Goal: Find specific page/section: Find specific page/section

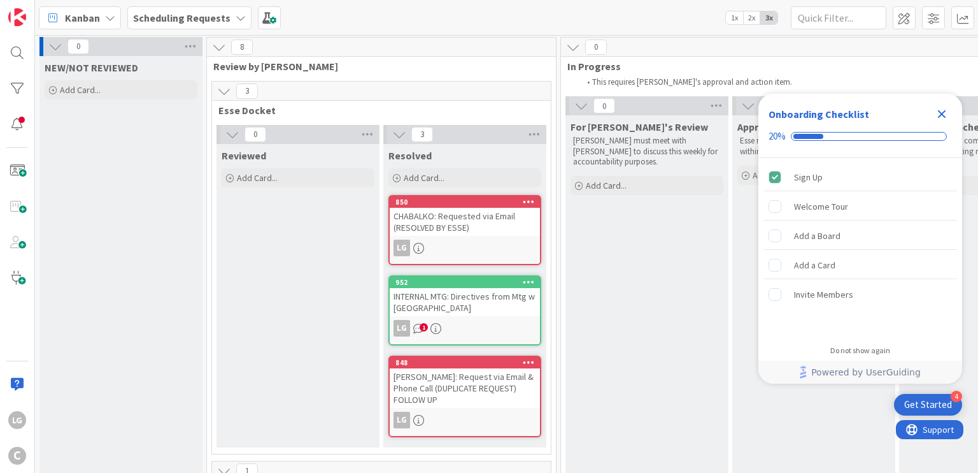
click at [227, 91] on icon at bounding box center [224, 91] width 14 height 14
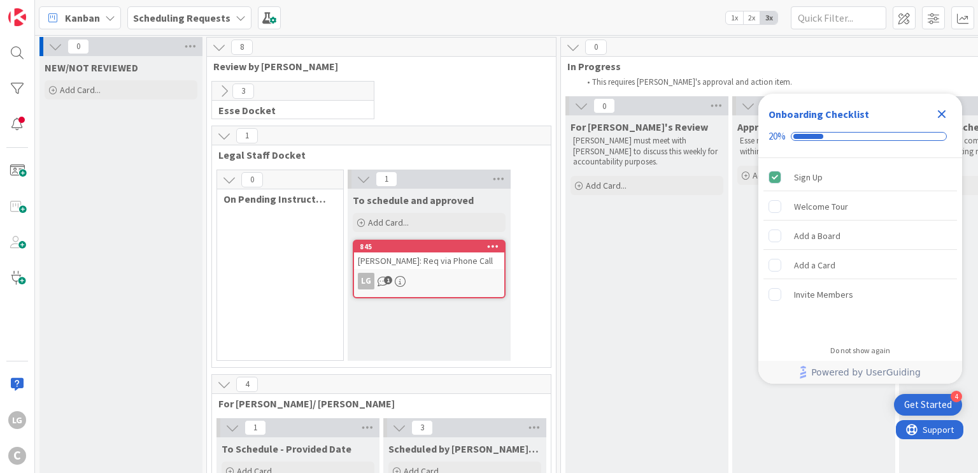
click at [227, 91] on icon at bounding box center [224, 91] width 14 height 14
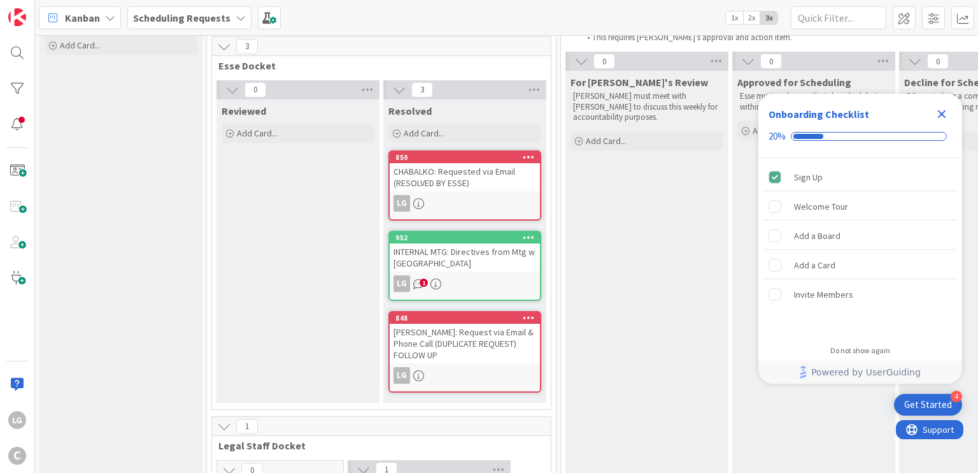
scroll to position [23, 0]
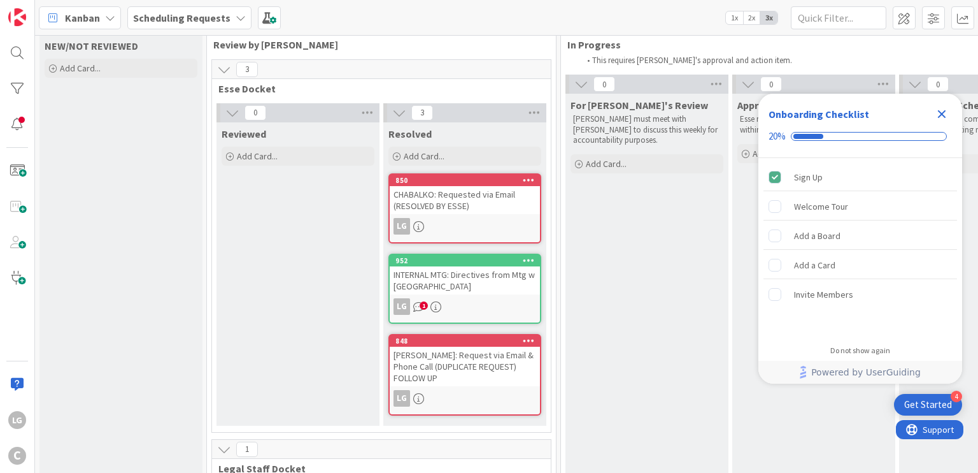
click at [941, 108] on icon "Close Checklist" at bounding box center [941, 113] width 15 height 15
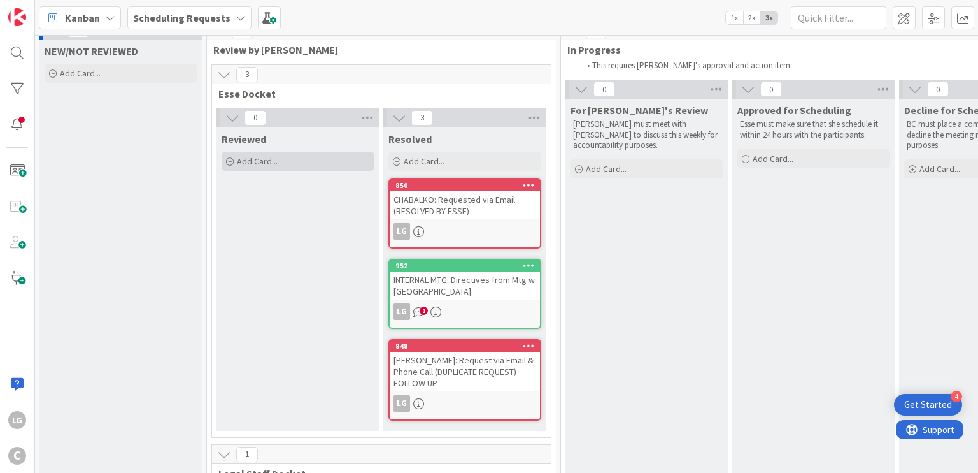
scroll to position [11, 0]
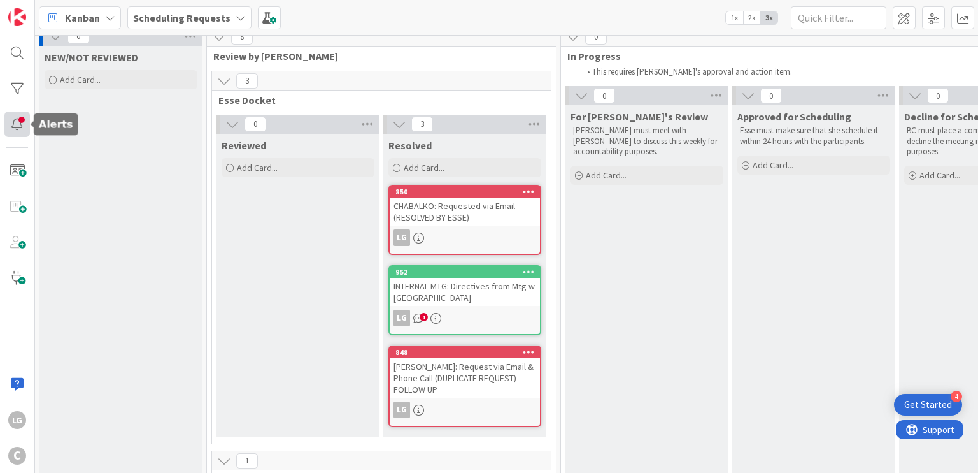
click at [18, 133] on div at bounding box center [16, 123] width 25 height 25
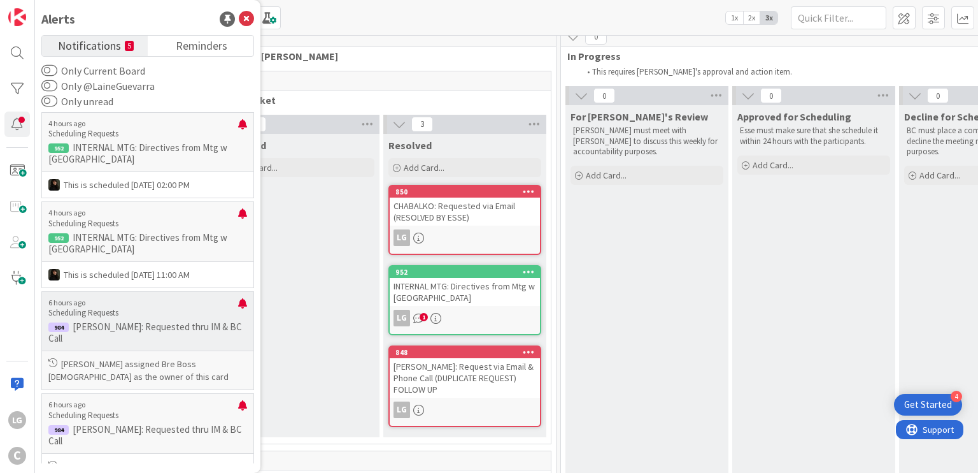
click at [183, 321] on p "[PERSON_NAME]: Requested thru IM & BC Call" at bounding box center [147, 332] width 199 height 23
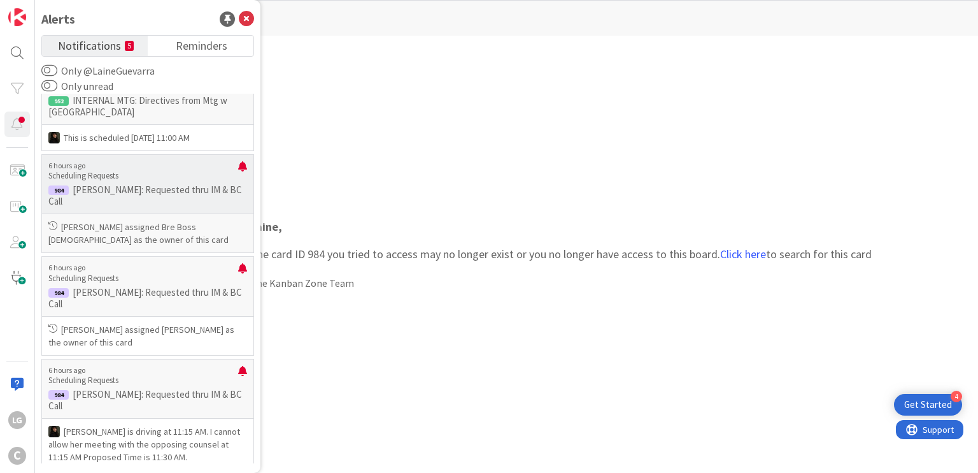
scroll to position [121, 0]
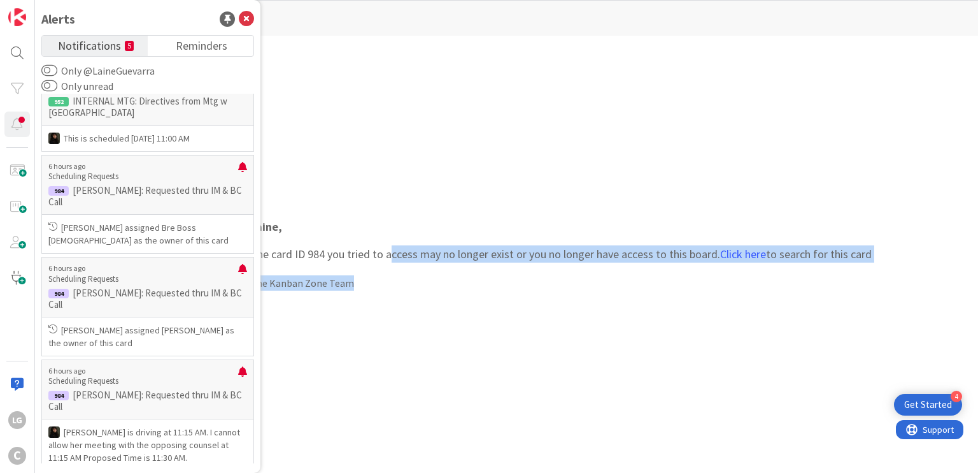
drag, startPoint x: 390, startPoint y: 250, endPoint x: 439, endPoint y: 282, distance: 58.3
click at [439, 282] on div "Laine , The card ID 984 you tried to access may no longer exist or you no longe…" at bounding box center [561, 254] width 647 height 98
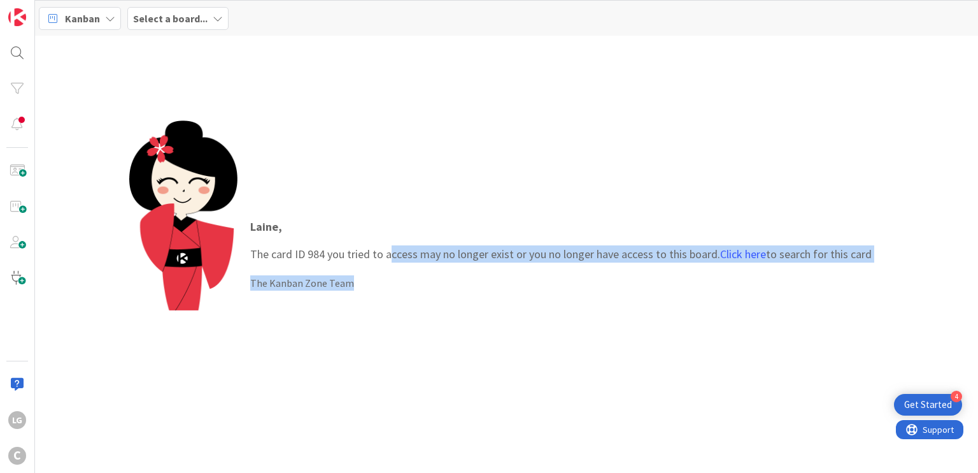
click at [439, 282] on div "The Kanban Zone Team" at bounding box center [561, 282] width 622 height 15
drag, startPoint x: 439, startPoint y: 282, endPoint x: 436, endPoint y: 234, distance: 47.9
click at [436, 234] on div "Laine , The card ID 984 you tried to access may no longer exist or you no longe…" at bounding box center [561, 254] width 647 height 98
click at [436, 234] on p "Laine ," at bounding box center [561, 226] width 622 height 17
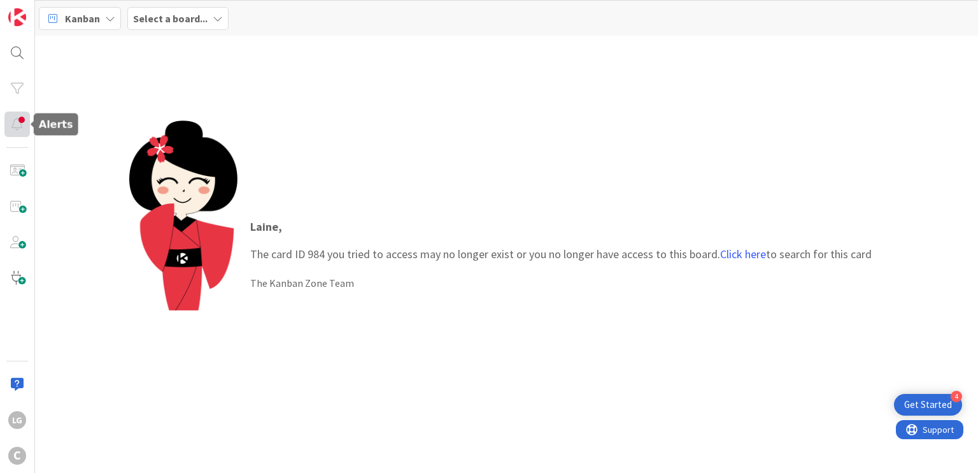
click at [15, 117] on div at bounding box center [16, 123] width 25 height 25
click at [22, 127] on div at bounding box center [16, 123] width 25 height 25
drag, startPoint x: 370, startPoint y: 148, endPoint x: 526, endPoint y: 290, distance: 211.0
click at [526, 290] on div "Laine , The card ID 984 you tried to access may no longer exist or you no longe…" at bounding box center [506, 253] width 755 height 267
click at [526, 290] on div "The Kanban Zone Team" at bounding box center [561, 282] width 622 height 15
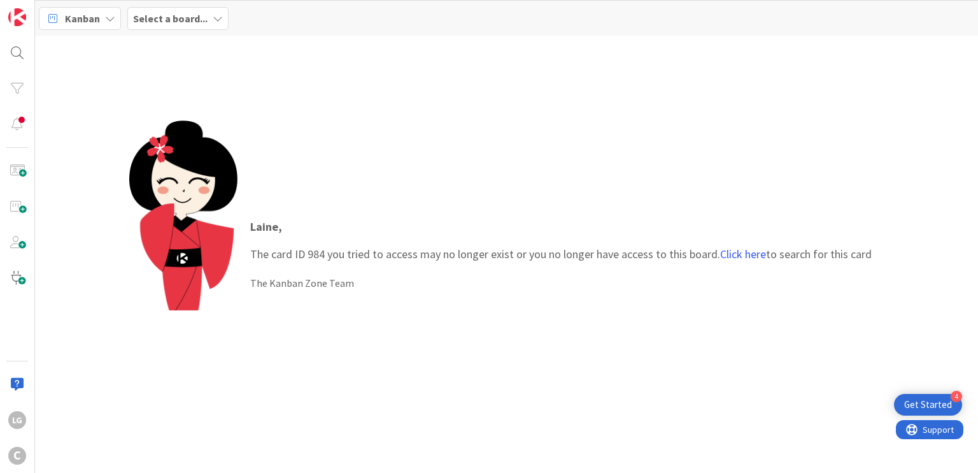
drag, startPoint x: 526, startPoint y: 290, endPoint x: 504, endPoint y: 201, distance: 91.8
click at [504, 201] on div "Laine , The card ID 984 you tried to access may no longer exist or you no longe…" at bounding box center [506, 253] width 755 height 267
drag, startPoint x: 527, startPoint y: 188, endPoint x: 512, endPoint y: 312, distance: 125.1
click at [512, 312] on div "Laine , The card ID 984 you tried to access may no longer exist or you no longe…" at bounding box center [506, 253] width 755 height 267
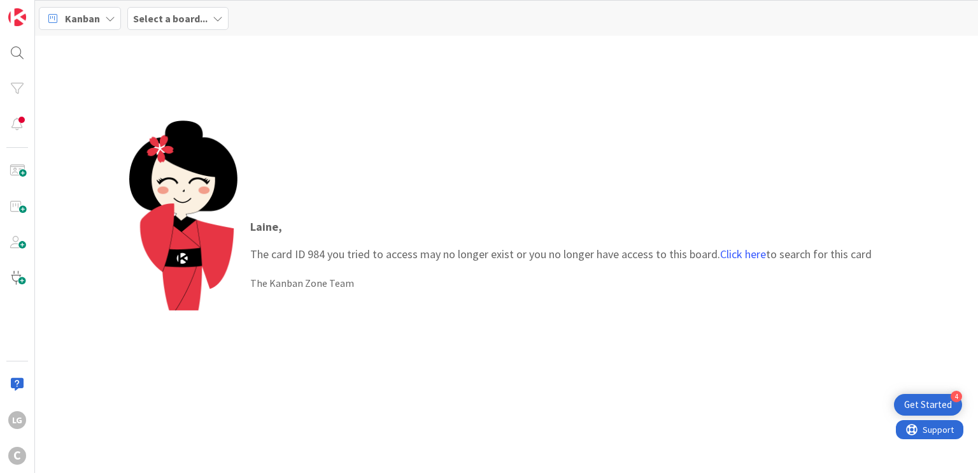
click at [512, 312] on div "Laine , The card ID 984 you tried to access may no longer exist or you no longe…" at bounding box center [506, 253] width 755 height 267
click at [13, 130] on div at bounding box center [16, 123] width 25 height 25
click at [17, 43] on div at bounding box center [16, 52] width 25 height 25
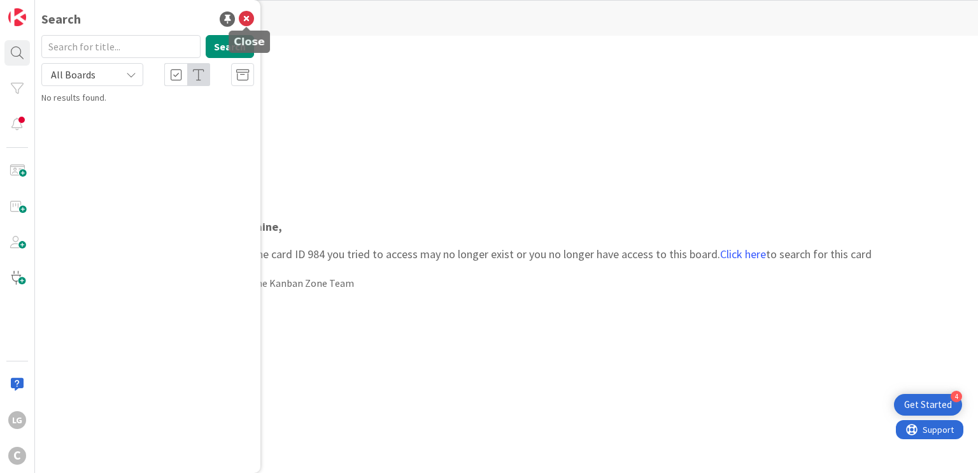
click at [242, 21] on icon at bounding box center [246, 18] width 15 height 15
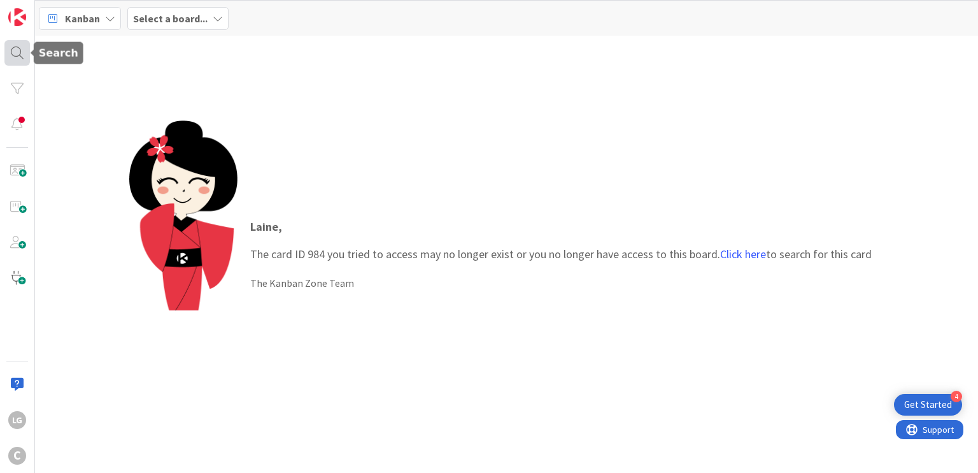
click at [13, 53] on div at bounding box center [16, 52] width 25 height 25
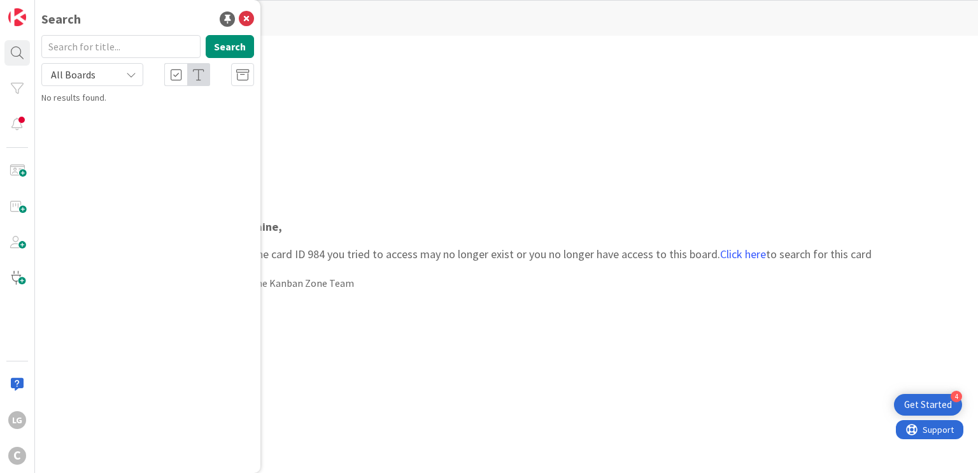
click at [422, 82] on div "Laine , The card ID 984 you tried to access may no longer exist or you no longe…" at bounding box center [506, 254] width 943 height 437
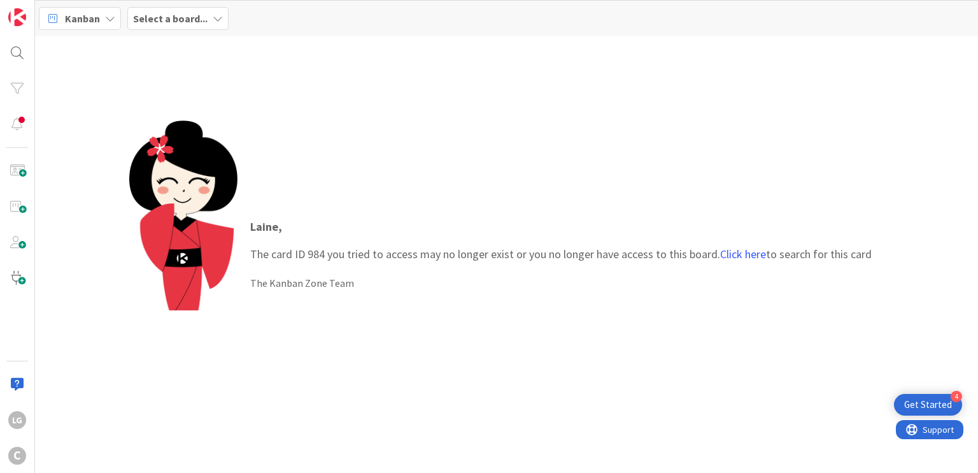
click at [170, 27] on div "Select a board..." at bounding box center [177, 18] width 101 height 23
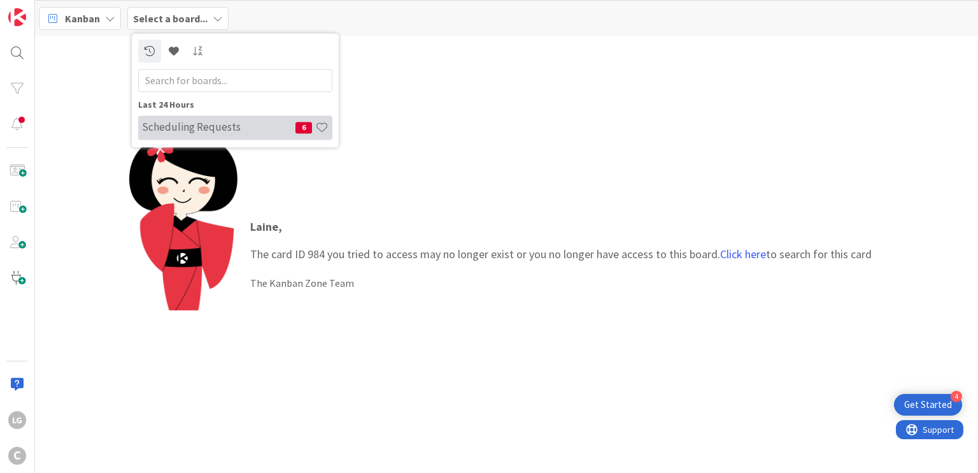
click at [231, 132] on h4 "Scheduling Requests" at bounding box center [218, 127] width 153 height 13
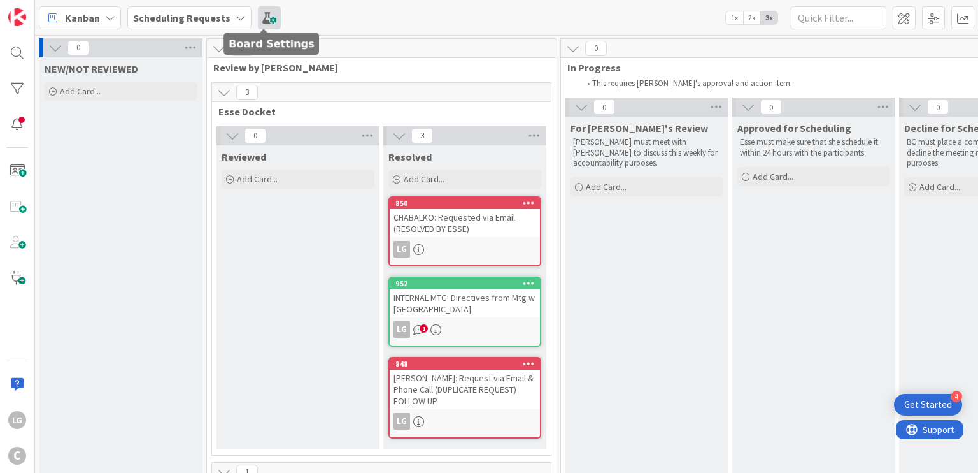
click at [262, 23] on span at bounding box center [269, 17] width 23 height 23
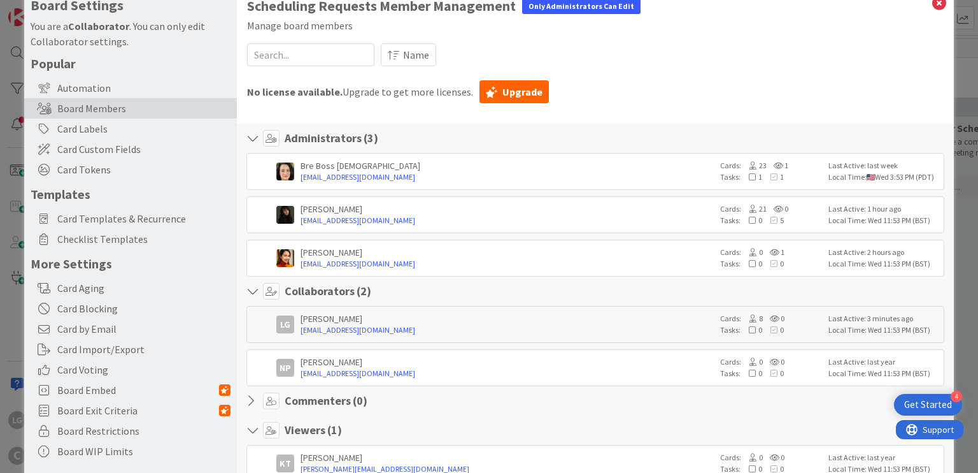
scroll to position [12, 0]
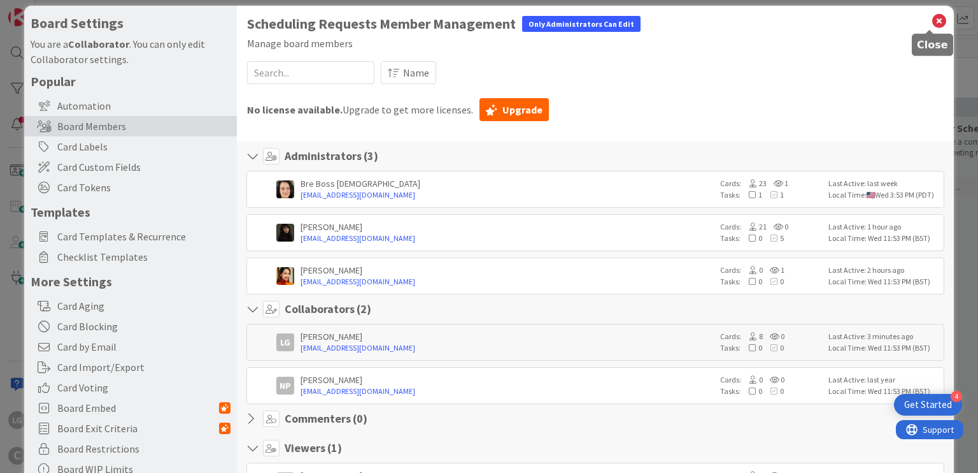
click at [931, 22] on icon at bounding box center [939, 21] width 17 height 18
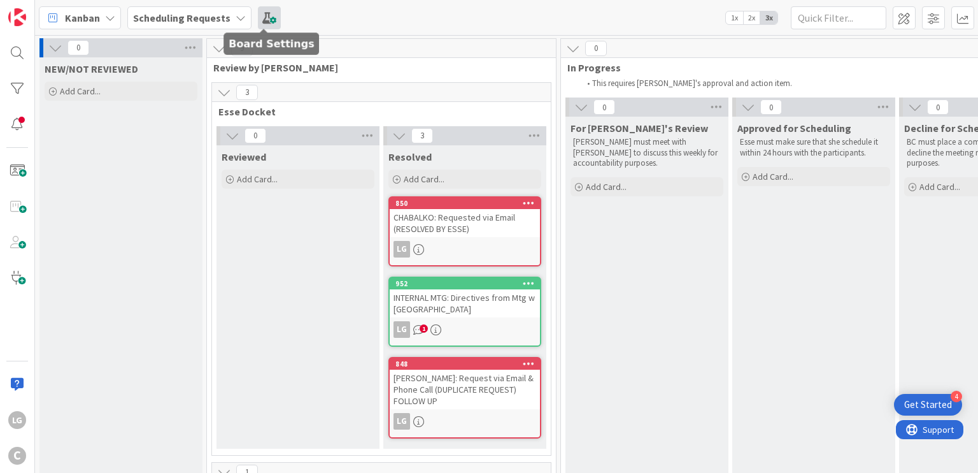
click at [258, 12] on span at bounding box center [269, 17] width 23 height 23
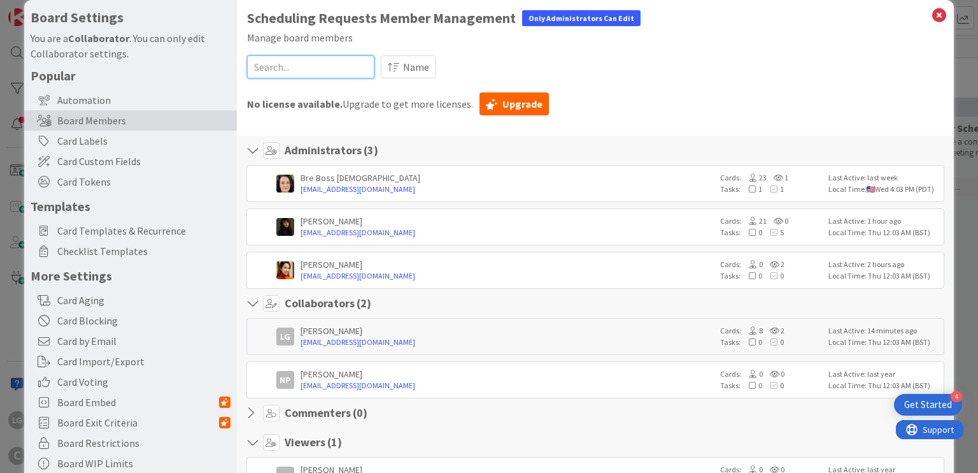
scroll to position [14, 0]
